Goal: Find specific page/section

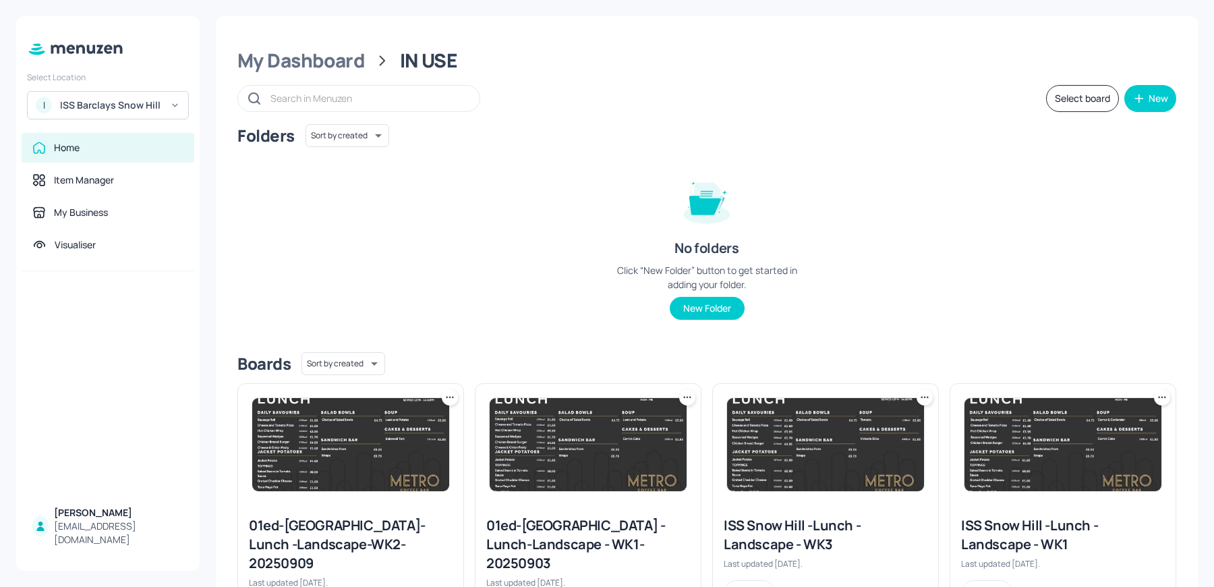
click at [132, 105] on div "ISS Barclays Snow Hill" at bounding box center [111, 104] width 102 height 13
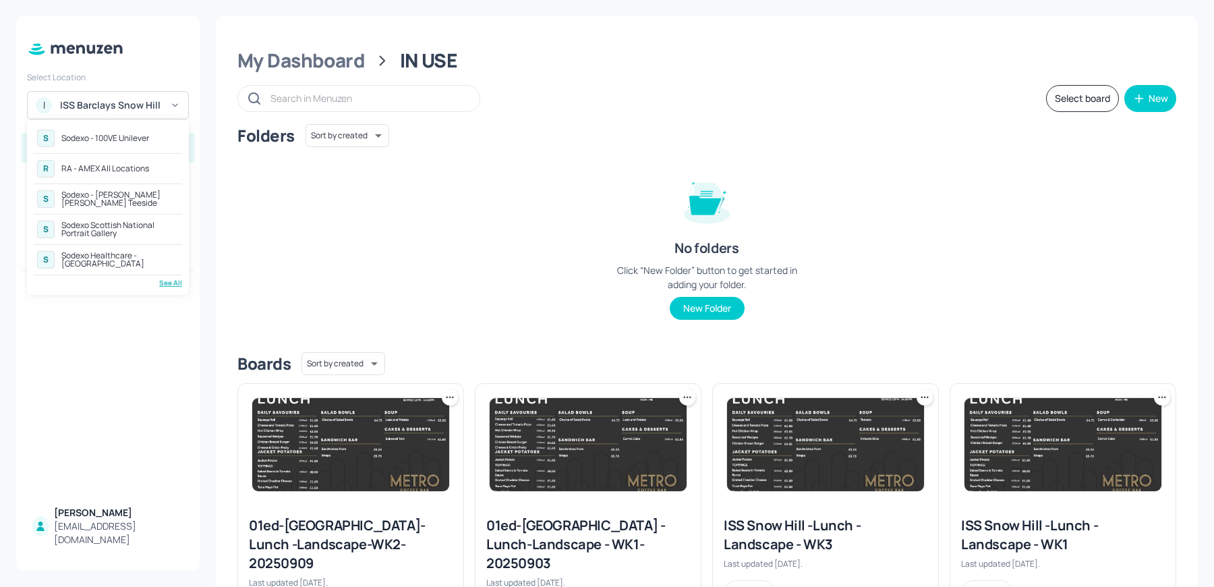
click at [129, 208] on div "S Sodexo - [PERSON_NAME] [PERSON_NAME] Teeside" at bounding box center [108, 199] width 148 height 24
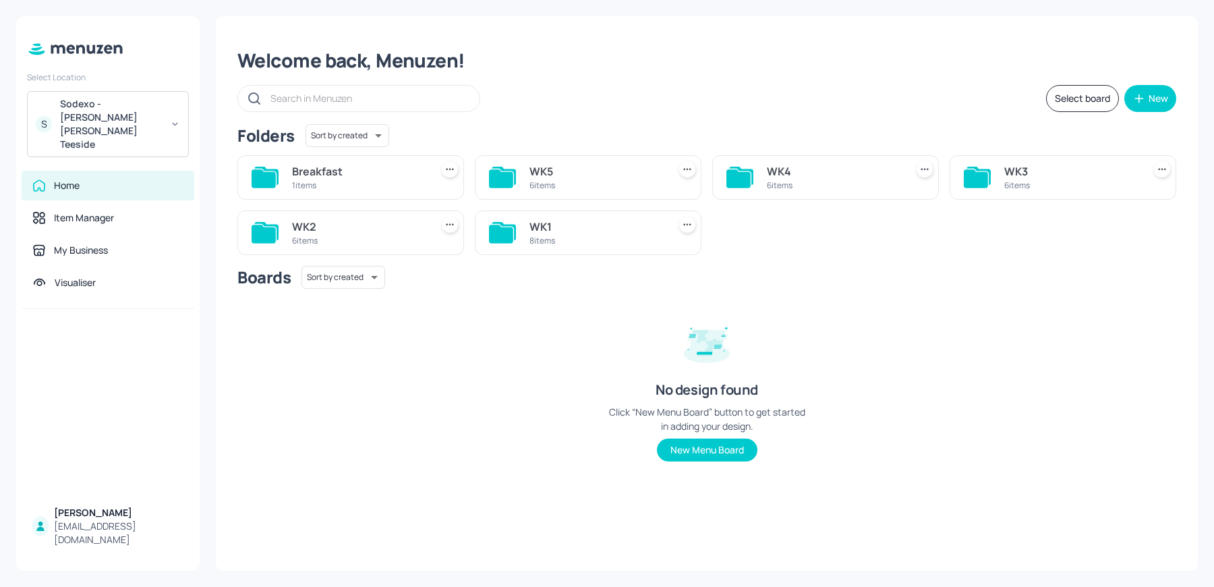
click at [540, 171] on div "WK5" at bounding box center [596, 171] width 134 height 16
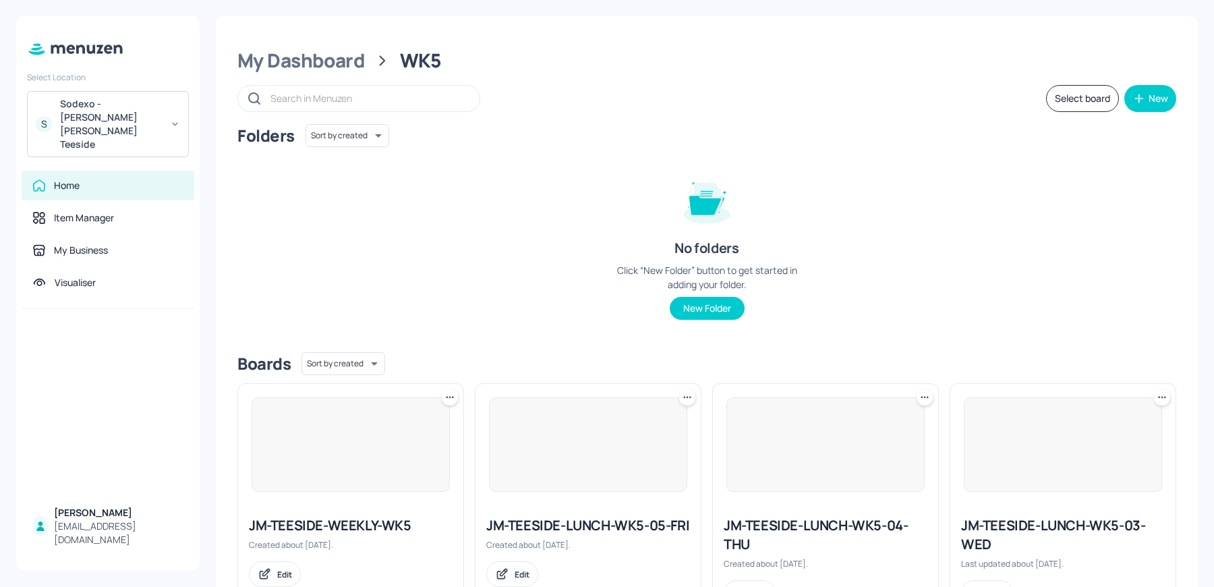
click at [540, 410] on img at bounding box center [588, 444] width 197 height 93
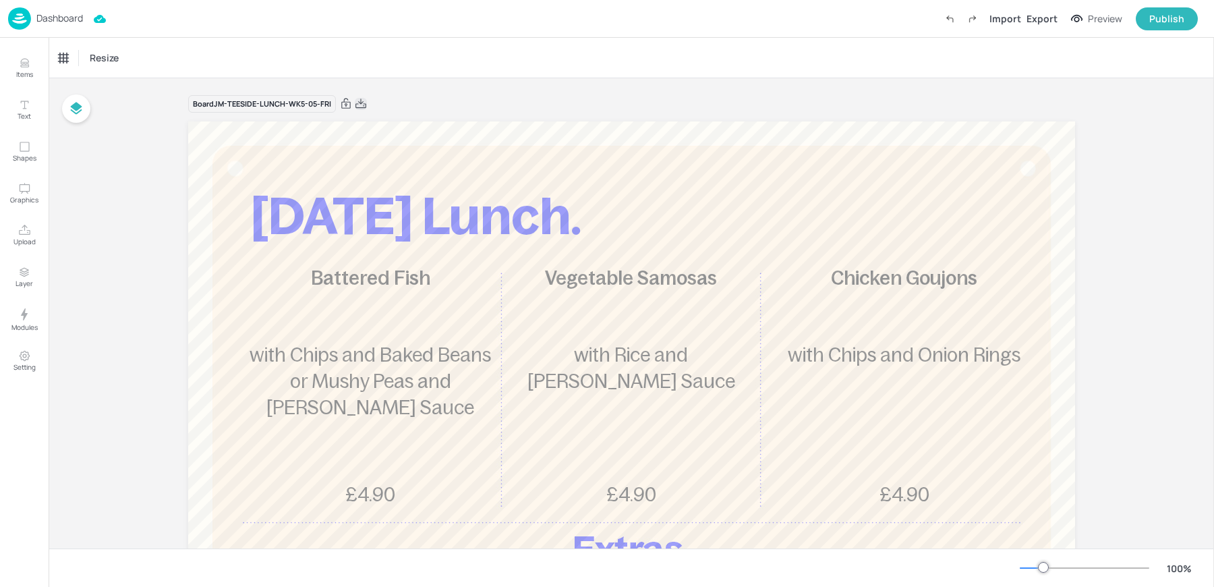
click at [359, 102] on icon at bounding box center [360, 102] width 11 height 9
